Goal: Task Accomplishment & Management: Manage account settings

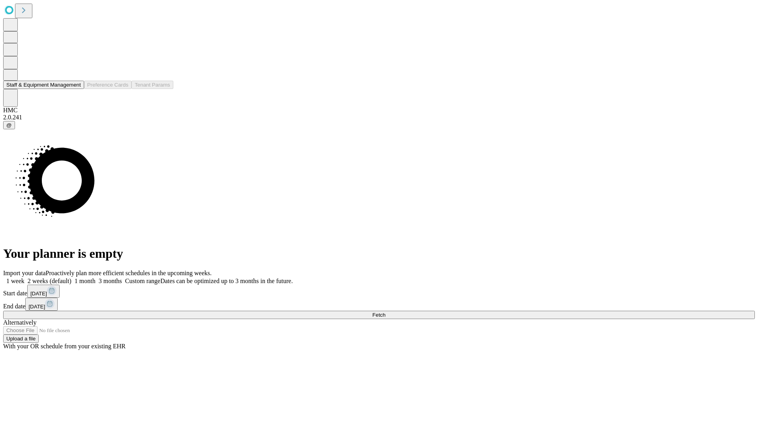
click at [75, 89] on button "Staff & Equipment Management" at bounding box center [43, 85] width 81 height 8
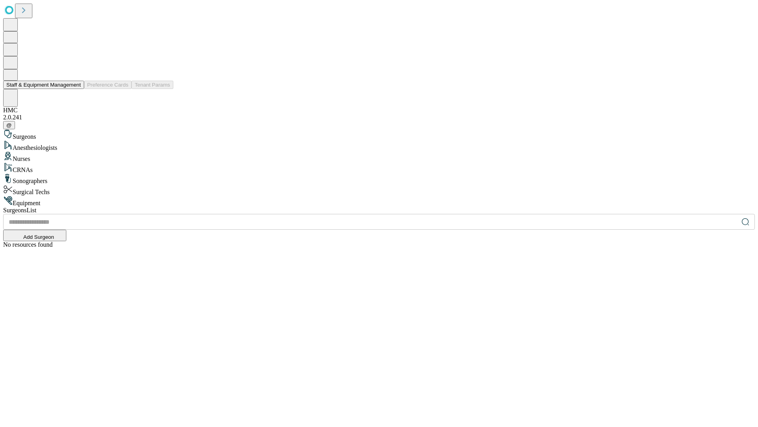
click at [75, 89] on button "Staff & Equipment Management" at bounding box center [43, 85] width 81 height 8
